Goal: Task Accomplishment & Management: Manage account settings

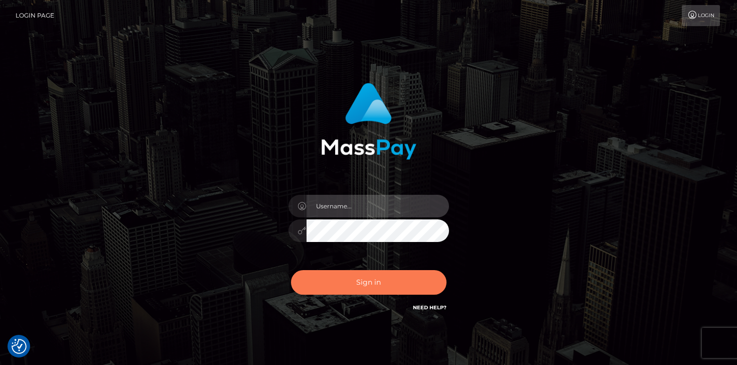
type input "mariolabugaj"
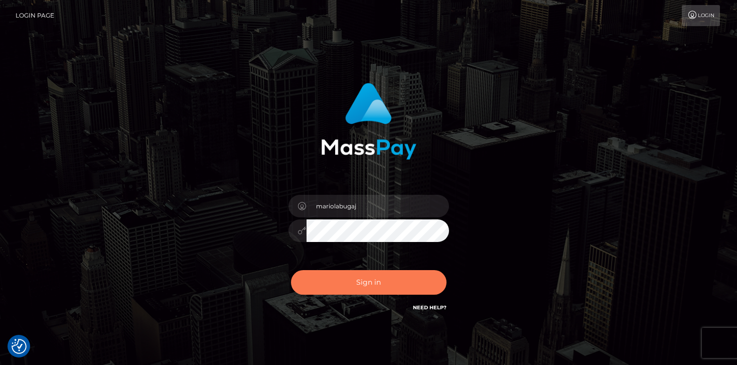
click at [365, 284] on button "Sign in" at bounding box center [368, 282] width 155 height 25
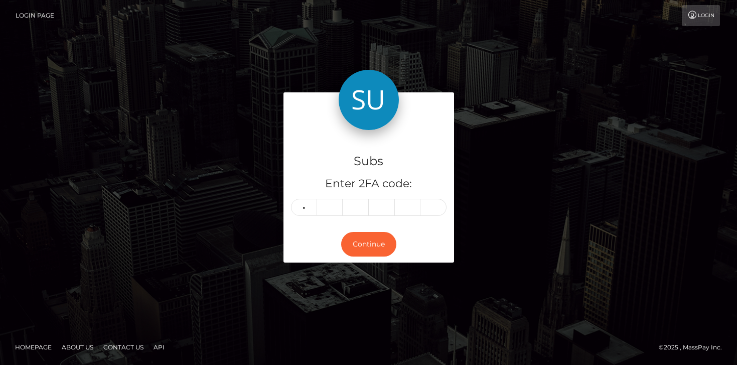
type input "2"
type input "4"
type input "2"
type input "9"
type input "6"
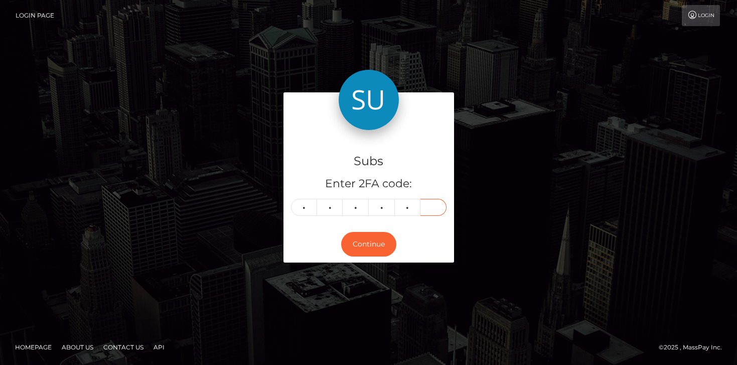
type input "3"
